Goal: Task Accomplishment & Management: Complete application form

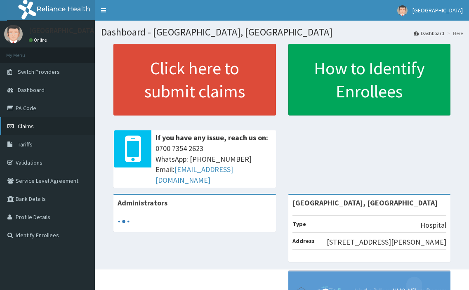
click at [31, 128] on span "Claims" at bounding box center [26, 126] width 16 height 7
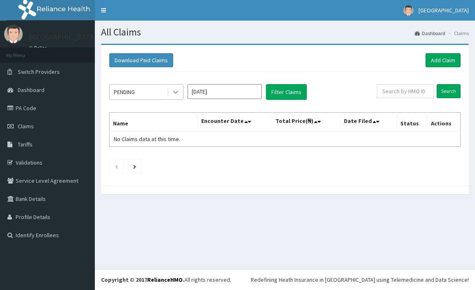
click at [173, 95] on icon at bounding box center [176, 92] width 8 height 8
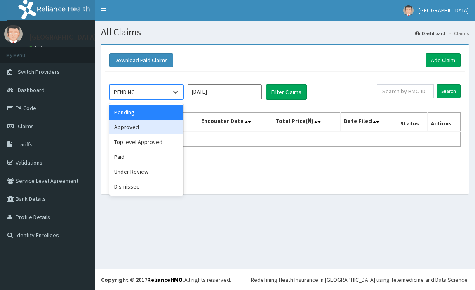
click at [147, 123] on div "Approved" at bounding box center [146, 127] width 74 height 15
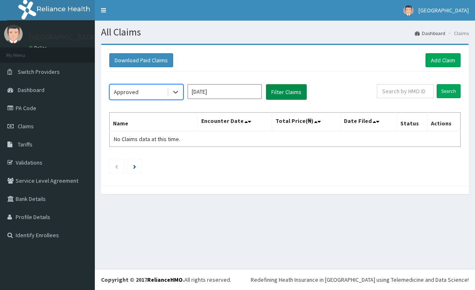
click at [283, 92] on button "Filter Claims" at bounding box center [286, 92] width 41 height 16
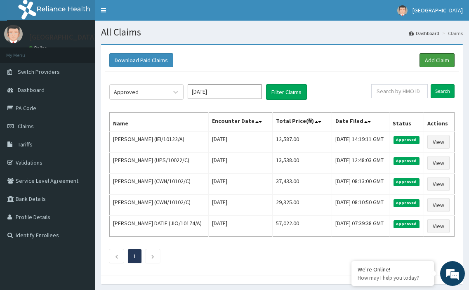
drag, startPoint x: 447, startPoint y: 60, endPoint x: 323, endPoint y: 9, distance: 134.0
click at [446, 60] on link "Add Claim" at bounding box center [437, 60] width 35 height 14
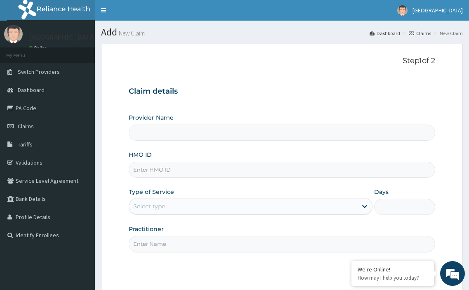
type input "[GEOGRAPHIC_DATA], [GEOGRAPHIC_DATA]"
click at [162, 169] on input "HMO ID" at bounding box center [282, 170] width 307 height 16
paste input "dsc/10066/d"
type input "dsc/10066/d"
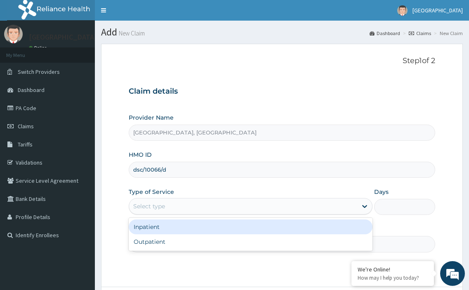
click at [160, 205] on div "Select type" at bounding box center [149, 206] width 32 height 8
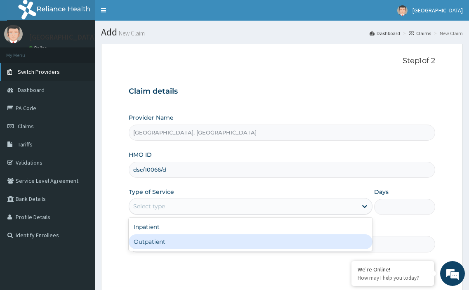
drag, startPoint x: 160, startPoint y: 236, endPoint x: 4, endPoint y: 68, distance: 230.0
click at [160, 236] on div "Outpatient" at bounding box center [251, 241] width 244 height 15
type input "1"
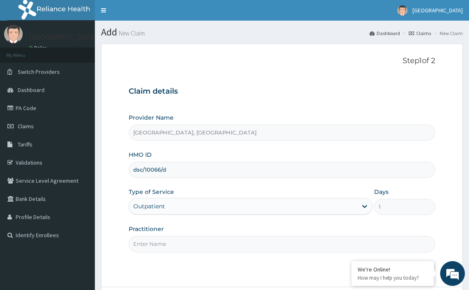
click at [180, 243] on input "Practitioner" at bounding box center [282, 244] width 307 height 16
type input "DR MARTINS"
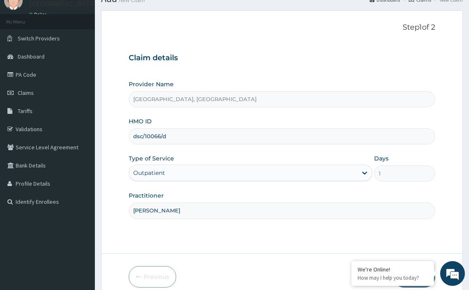
scroll to position [71, 0]
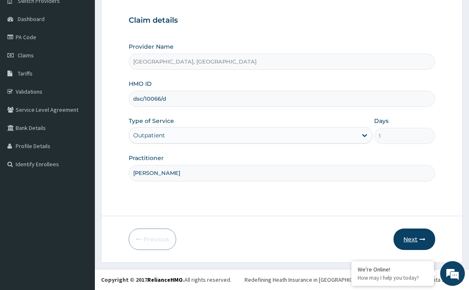
click at [409, 237] on button "Next" at bounding box center [415, 239] width 42 height 21
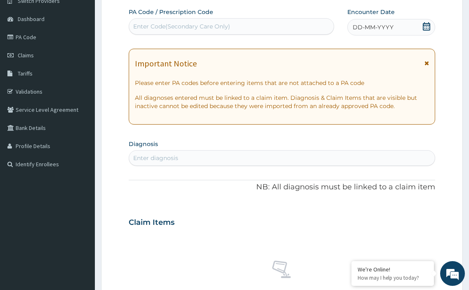
click at [427, 26] on icon at bounding box center [426, 26] width 8 height 8
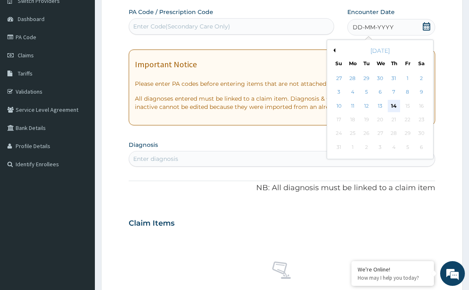
click at [394, 102] on div "14" at bounding box center [394, 106] width 12 height 12
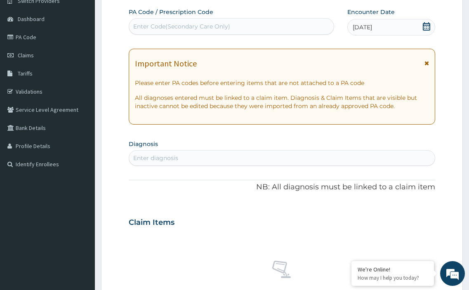
click at [176, 161] on div "Enter diagnosis" at bounding box center [155, 158] width 45 height 8
type input "malaria"
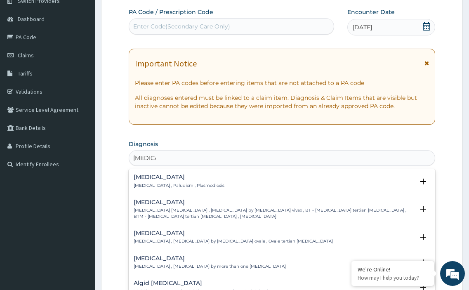
click at [150, 177] on h4 "Malaria" at bounding box center [179, 177] width 91 height 6
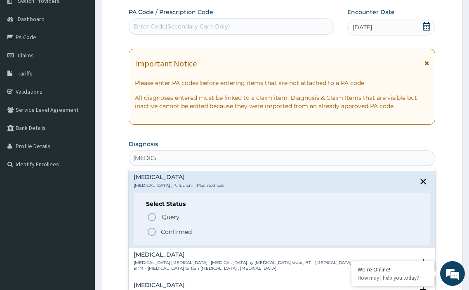
click at [152, 231] on icon "status option filled" at bounding box center [152, 232] width 10 height 10
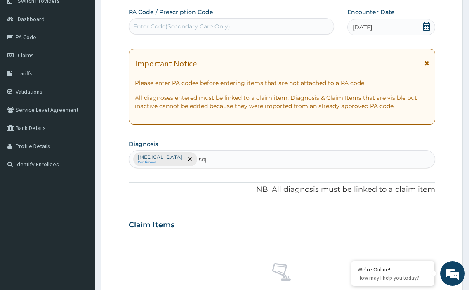
type input "seps"
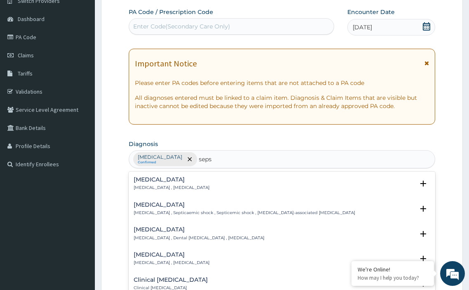
click at [144, 184] on div "Sepsis Systemic infection , Sepsis" at bounding box center [172, 184] width 76 height 14
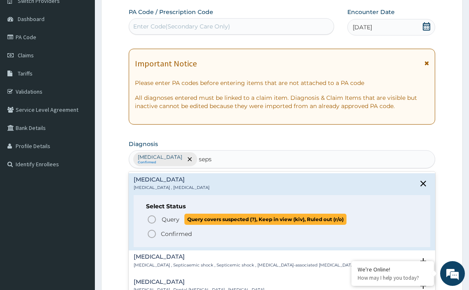
drag, startPoint x: 150, startPoint y: 219, endPoint x: 170, endPoint y: 209, distance: 21.8
click at [151, 218] on icon "status option query" at bounding box center [152, 219] width 10 height 10
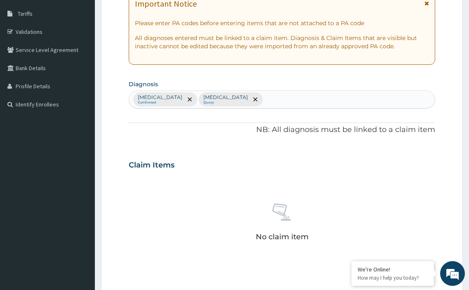
scroll to position [236, 0]
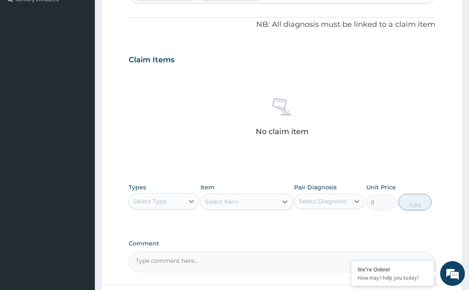
click at [182, 203] on div "Select Type" at bounding box center [156, 201] width 55 height 13
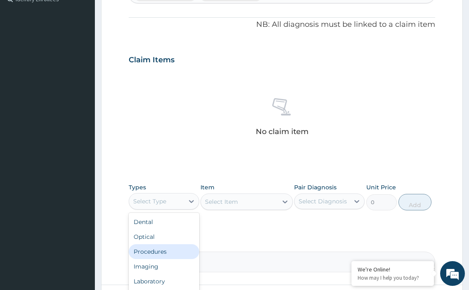
click at [173, 249] on div "Procedures" at bounding box center [164, 251] width 71 height 15
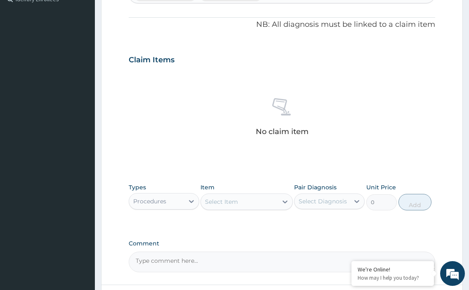
click at [243, 203] on div "Select Item" at bounding box center [239, 201] width 76 height 13
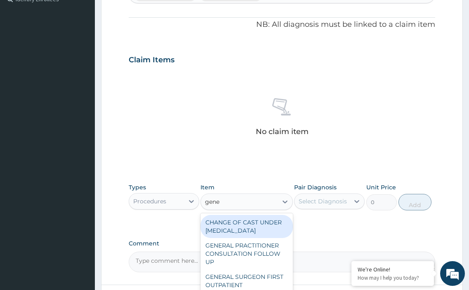
type input "gener"
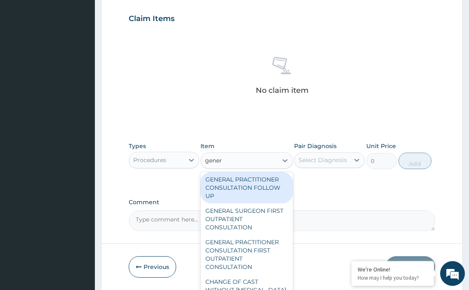
scroll to position [41, 0]
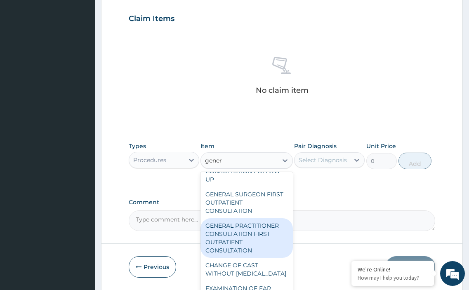
click at [233, 245] on div "GENERAL PRACTITIONER CONSULTATION FIRST OUTPATIENT CONSULTATION" at bounding box center [246, 238] width 92 height 40
type input "3548"
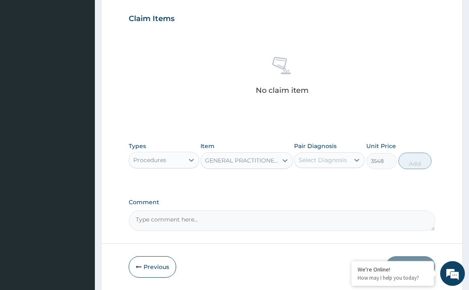
click at [315, 165] on div "Select Diagnosis" at bounding box center [322, 159] width 55 height 13
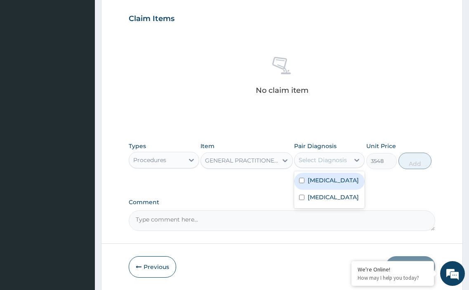
click at [301, 182] on input "checkbox" at bounding box center [301, 180] width 5 height 5
checkbox input "true"
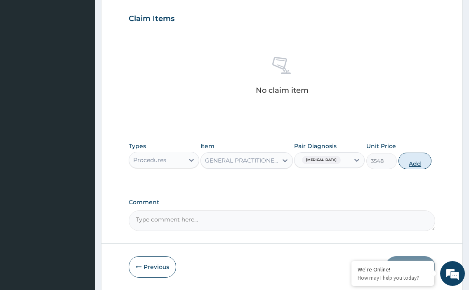
click at [414, 163] on button "Add" at bounding box center [414, 161] width 33 height 16
type input "0"
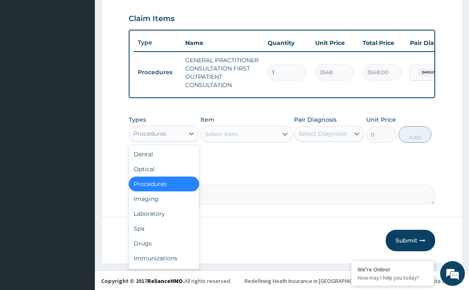
click at [175, 139] on div "Procedures" at bounding box center [156, 133] width 55 height 13
drag, startPoint x: 163, startPoint y: 222, endPoint x: 216, endPoint y: 24, distance: 204.7
click at [163, 221] on div "Laboratory" at bounding box center [164, 213] width 71 height 15
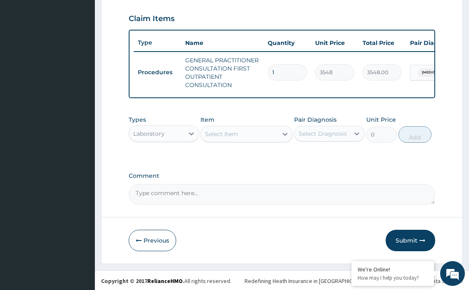
click at [222, 138] on div "Select Item" at bounding box center [221, 134] width 33 height 8
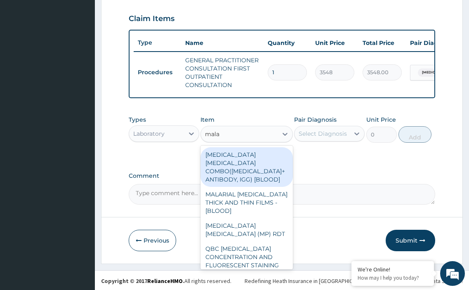
type input "malar"
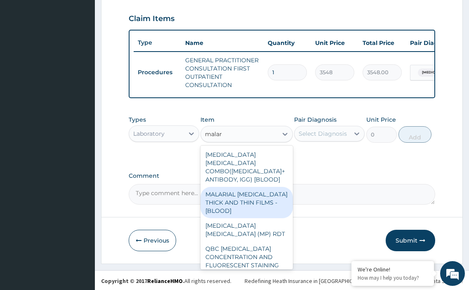
click at [236, 198] on div "MALARIAL PARASITE THICK AND THIN FILMS - [BLOOD]" at bounding box center [246, 202] width 92 height 31
type input "1613"
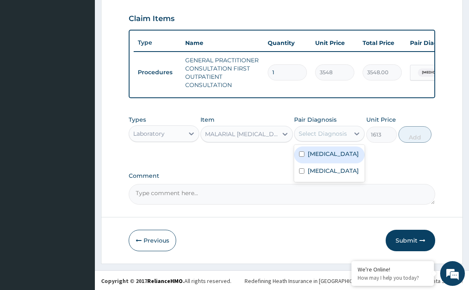
click at [335, 138] on div "Select Diagnosis" at bounding box center [323, 134] width 48 height 8
drag, startPoint x: 301, startPoint y: 160, endPoint x: 389, endPoint y: 151, distance: 88.3
click at [302, 157] on input "checkbox" at bounding box center [301, 153] width 5 height 5
checkbox input "true"
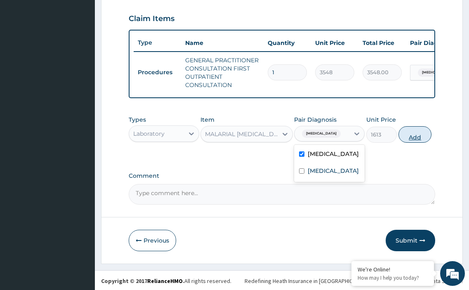
click at [415, 143] on button "Add" at bounding box center [414, 134] width 33 height 16
type input "0"
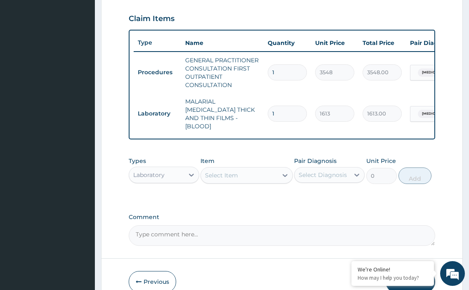
click at [228, 174] on div "Select Item" at bounding box center [221, 175] width 33 height 8
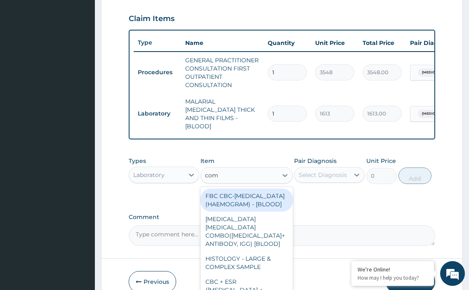
type input "comp"
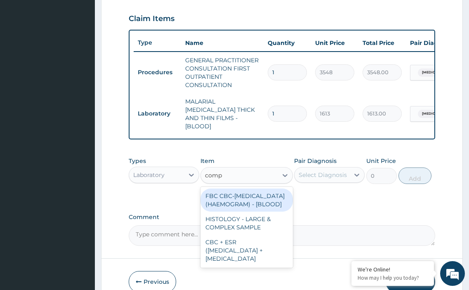
drag, startPoint x: 217, startPoint y: 202, endPoint x: 288, endPoint y: 181, distance: 73.0
click at [232, 197] on div "FBC CBC-COMPLETE BLOOD COUNT (HAEMOGRAM) - [BLOOD]" at bounding box center [246, 200] width 92 height 23
type input "4300"
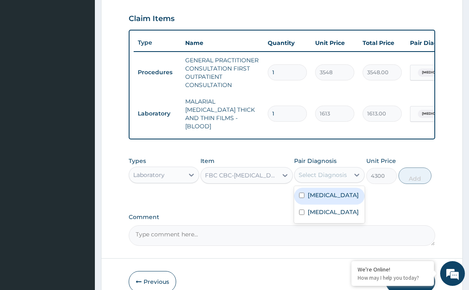
click at [318, 171] on div "Select Diagnosis" at bounding box center [323, 175] width 48 height 8
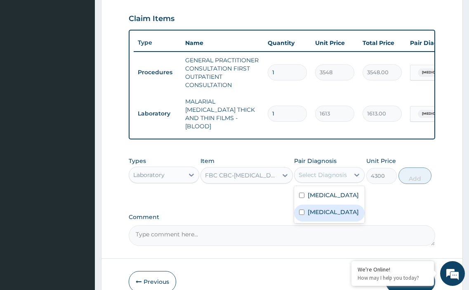
drag, startPoint x: 298, startPoint y: 210, endPoint x: 369, endPoint y: 191, distance: 73.5
click at [318, 210] on div "Sepsis" at bounding box center [329, 213] width 71 height 17
checkbox input "true"
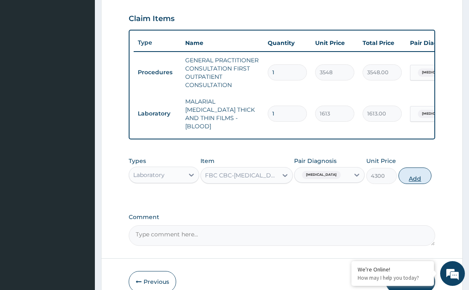
click at [412, 174] on button "Add" at bounding box center [414, 175] width 33 height 16
type input "0"
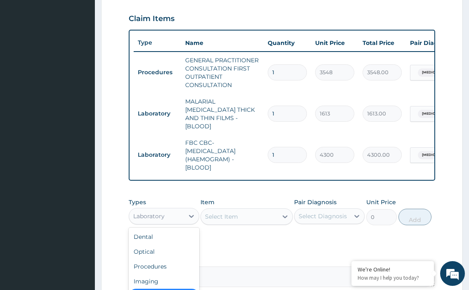
drag, startPoint x: 178, startPoint y: 205, endPoint x: 178, endPoint y: 218, distance: 12.4
click at [178, 208] on div "Laboratory" at bounding box center [164, 216] width 71 height 16
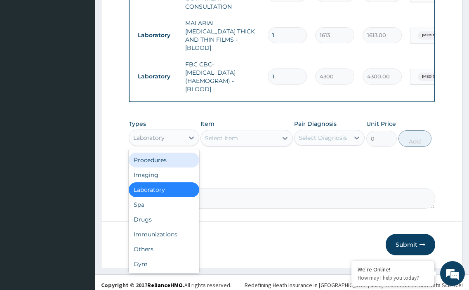
scroll to position [359, 0]
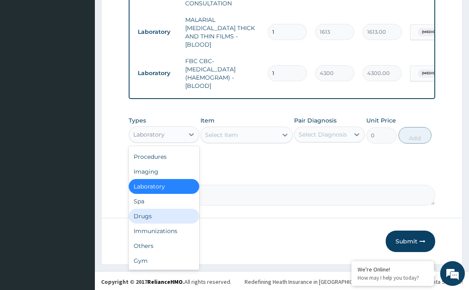
click at [158, 213] on div "Drugs" at bounding box center [164, 216] width 71 height 15
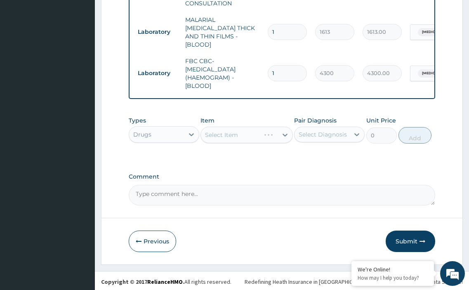
click at [244, 135] on div "Select Item" at bounding box center [246, 135] width 92 height 16
click at [243, 134] on div "Select Item" at bounding box center [239, 134] width 76 height 13
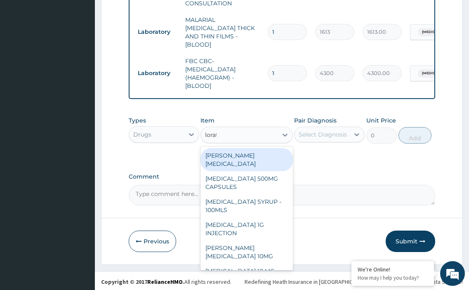
type input "lorata"
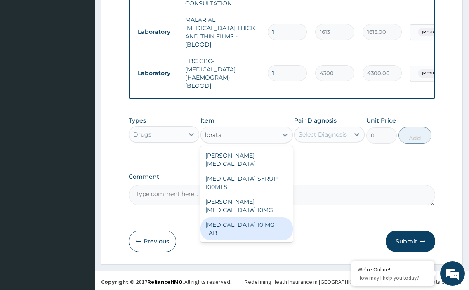
drag, startPoint x: 236, startPoint y: 222, endPoint x: 271, endPoint y: 181, distance: 52.7
click at [237, 221] on div "LORATADINE 10 MG TAB" at bounding box center [246, 228] width 92 height 23
type input "59"
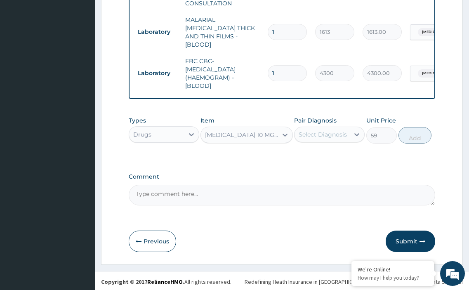
click at [313, 133] on div "Select Diagnosis" at bounding box center [323, 134] width 48 height 8
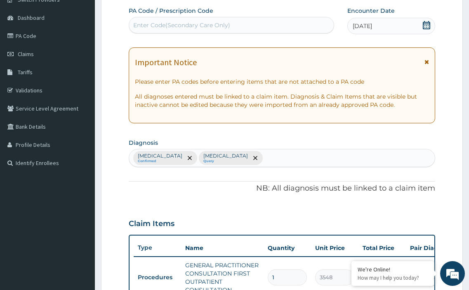
scroll to position [70, 0]
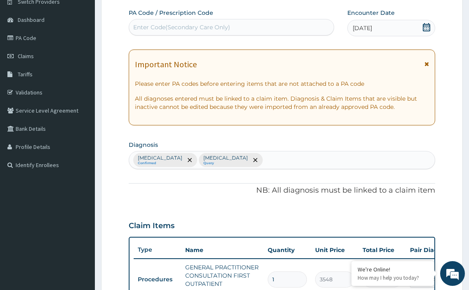
click at [231, 158] on div "Malaria Confirmed Sepsis Query" at bounding box center [282, 159] width 306 height 17
type input "upper res"
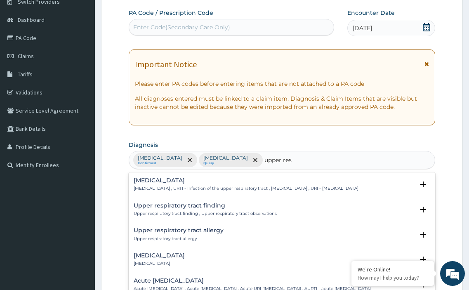
click at [180, 184] on div "Upper respiratory infection Upper respiratory infection , URTI - Infection of t…" at bounding box center [246, 184] width 225 height 14
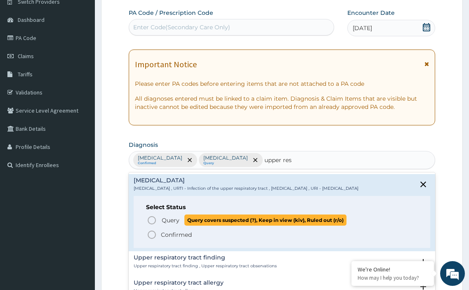
click at [152, 225] on icon "status option query" at bounding box center [152, 220] width 10 height 10
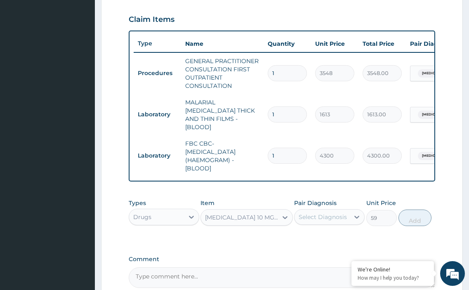
scroll to position [359, 0]
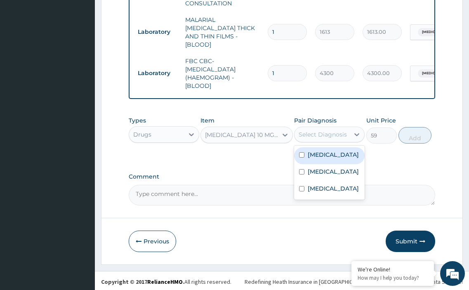
click at [330, 131] on div "Select Diagnosis" at bounding box center [323, 134] width 48 height 8
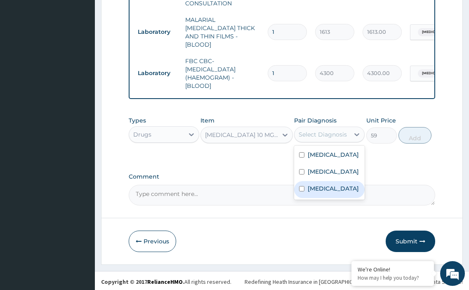
click at [300, 191] on input "checkbox" at bounding box center [301, 188] width 5 height 5
checkbox input "true"
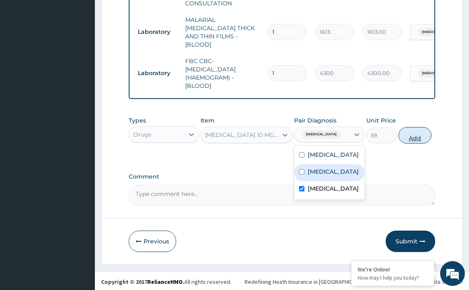
click at [417, 133] on button "Add" at bounding box center [414, 135] width 33 height 16
type input "0"
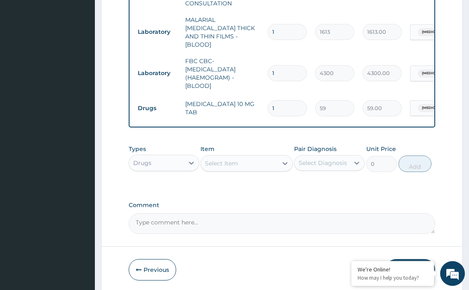
type input "0.00"
type input "3"
type input "177.00"
type input "3"
click at [235, 159] on div "Select Item" at bounding box center [221, 163] width 33 height 8
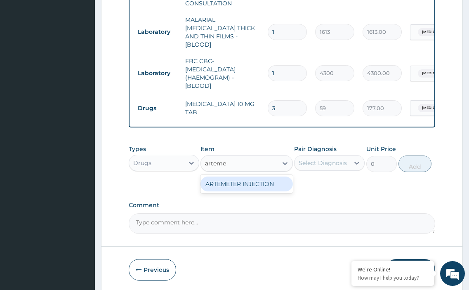
type input "artem"
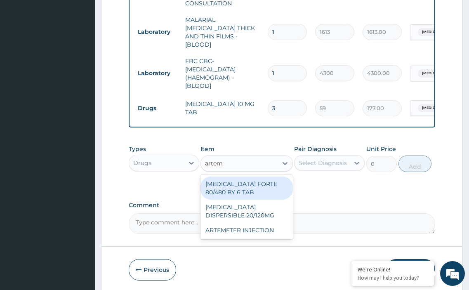
drag, startPoint x: 217, startPoint y: 178, endPoint x: 281, endPoint y: 170, distance: 64.4
click at [218, 177] on div "COARTEM FORTE 80/480 BY 6 TAB" at bounding box center [246, 188] width 92 height 23
type input "449"
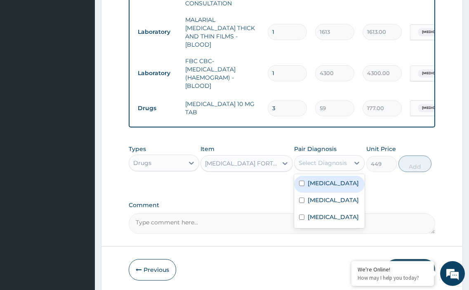
click at [306, 161] on div "Select Diagnosis" at bounding box center [323, 163] width 48 height 8
click at [302, 181] on input "checkbox" at bounding box center [301, 183] width 5 height 5
checkbox input "true"
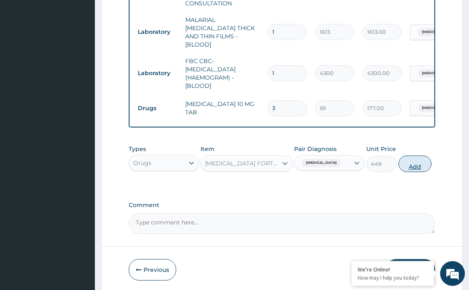
click at [411, 159] on button "Add" at bounding box center [414, 164] width 33 height 16
type input "0"
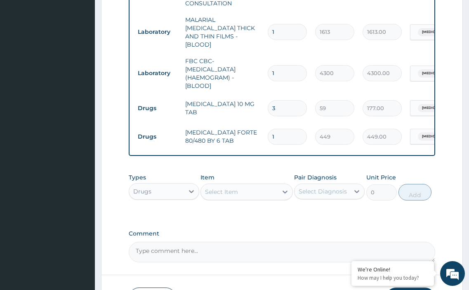
type input "0.00"
type input "6"
type input "2694.00"
type input "6"
click at [236, 193] on div "Select Item" at bounding box center [221, 192] width 33 height 8
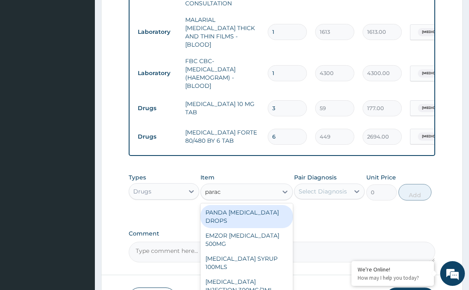
type input "parace"
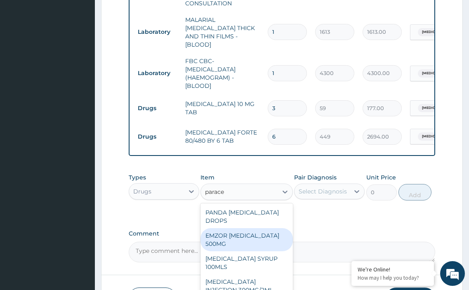
click at [231, 236] on div "EMZOR PARACETAMOL 500MG" at bounding box center [246, 239] width 92 height 23
type input "24"
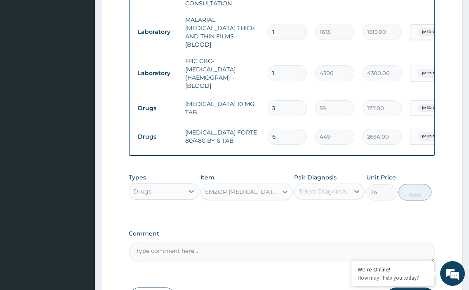
click at [313, 191] on div "Select Diagnosis" at bounding box center [323, 191] width 48 height 8
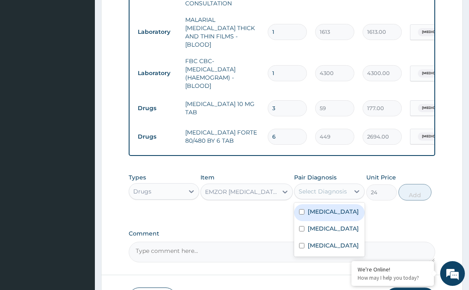
click at [301, 210] on input "checkbox" at bounding box center [301, 211] width 5 height 5
checkbox input "true"
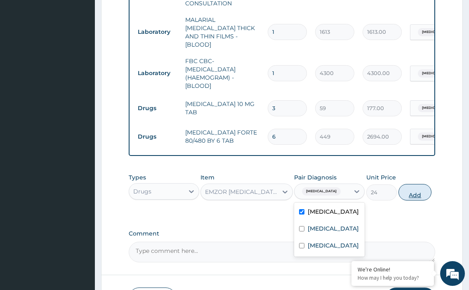
click at [412, 193] on button "Add" at bounding box center [414, 192] width 33 height 16
type input "0"
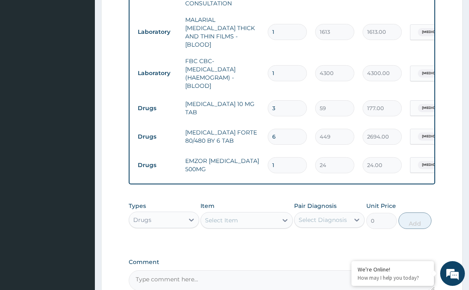
type input "18"
type input "432.00"
type input "18"
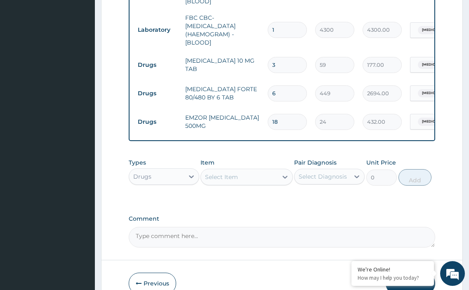
scroll to position [444, 0]
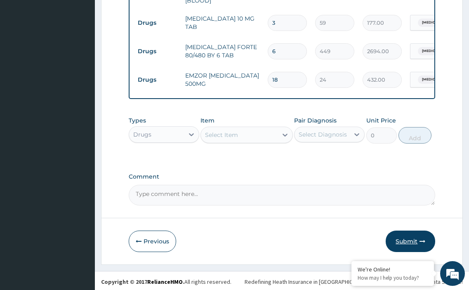
click at [407, 237] on button "Submit" at bounding box center [410, 241] width 49 height 21
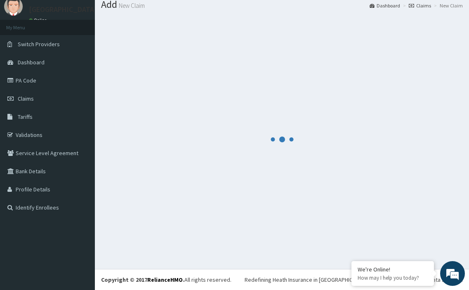
scroll to position [28, 0]
